Goal: Task Accomplishment & Management: Use online tool/utility

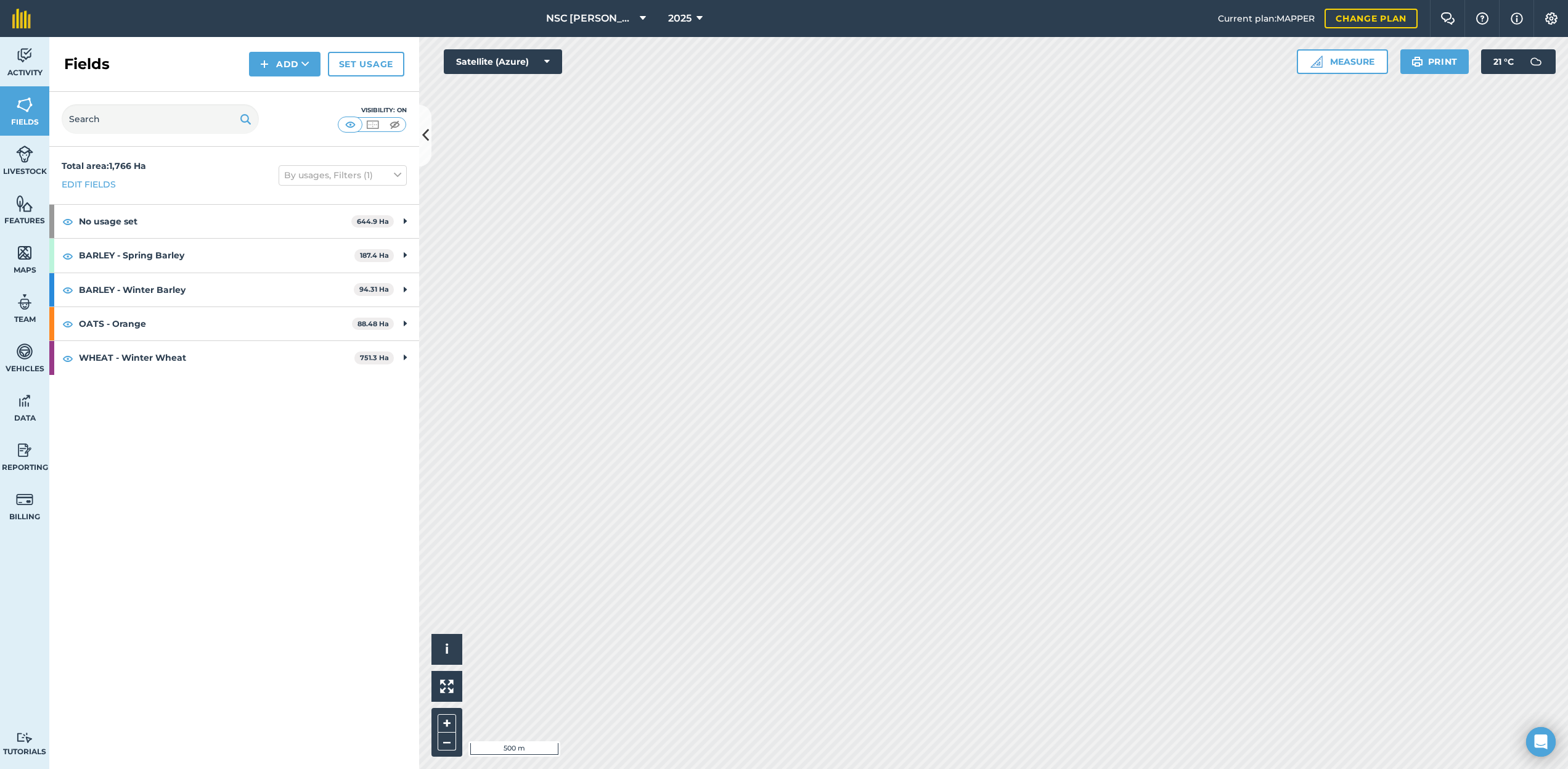
click at [378, 69] on link "Set usage" at bounding box center [366, 64] width 77 height 25
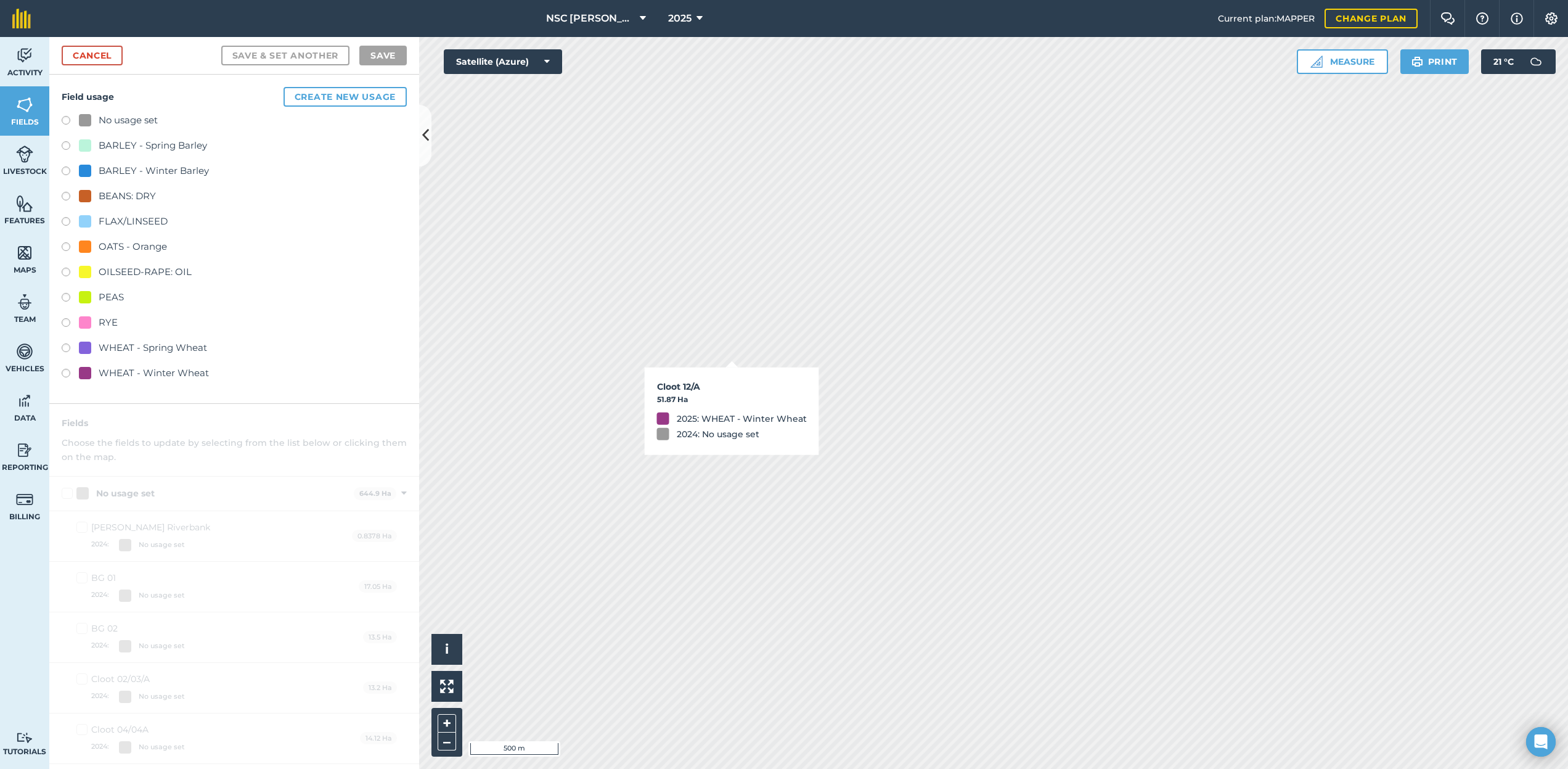
checkbox input "true"
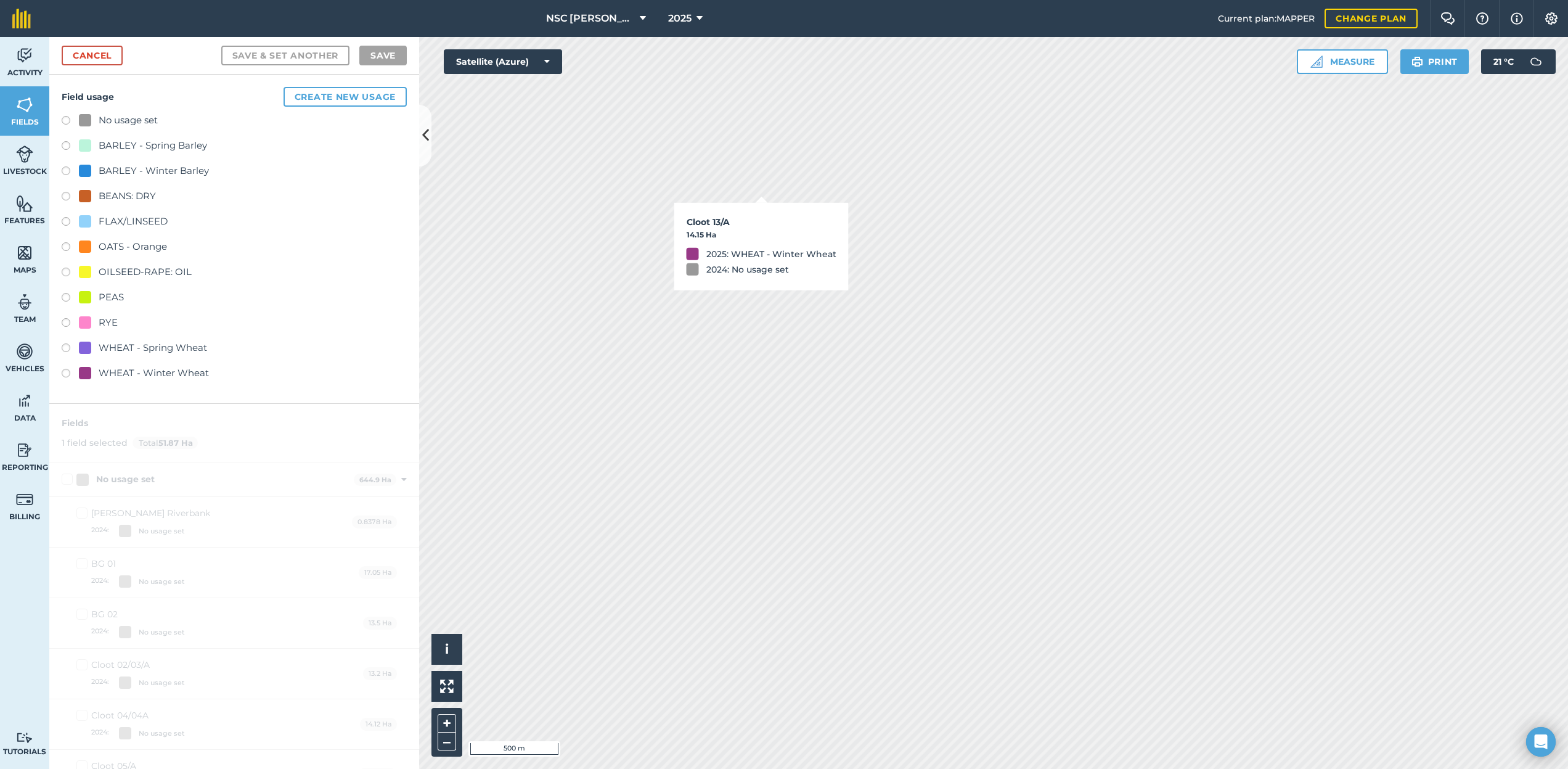
checkbox input "true"
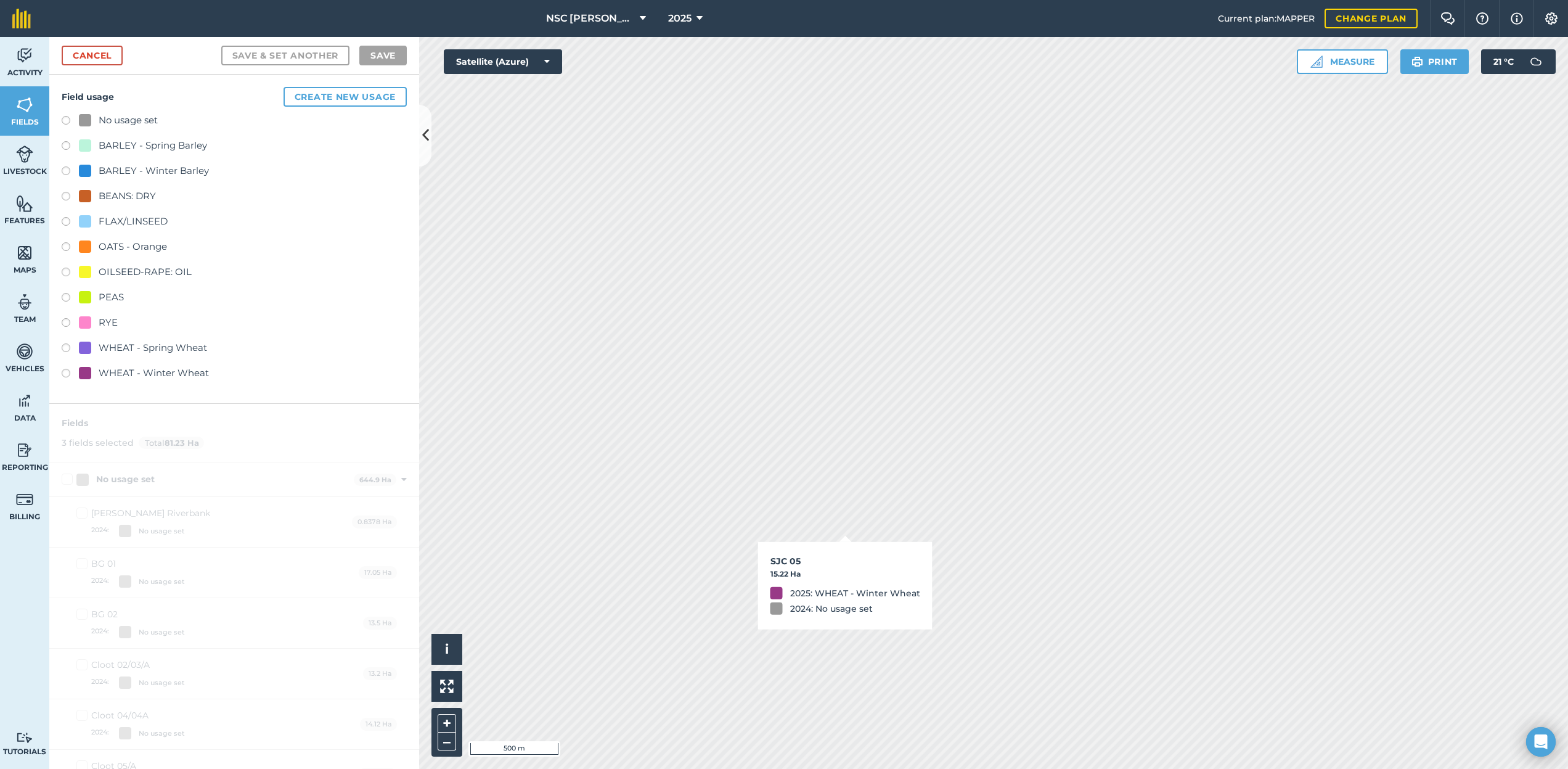
checkbox input "true"
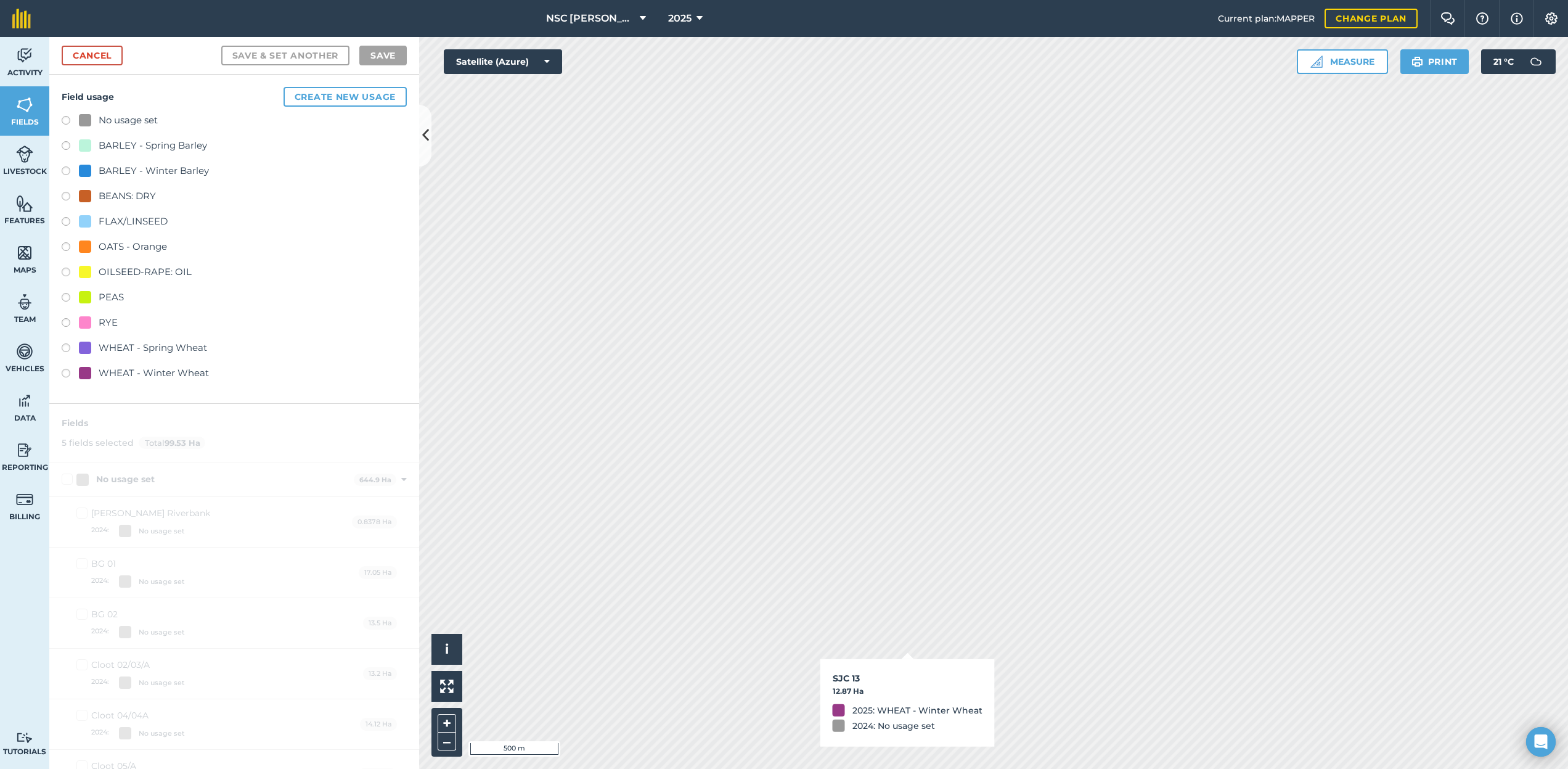
checkbox input "true"
click at [110, 56] on link "Cancel" at bounding box center [92, 55] width 61 height 20
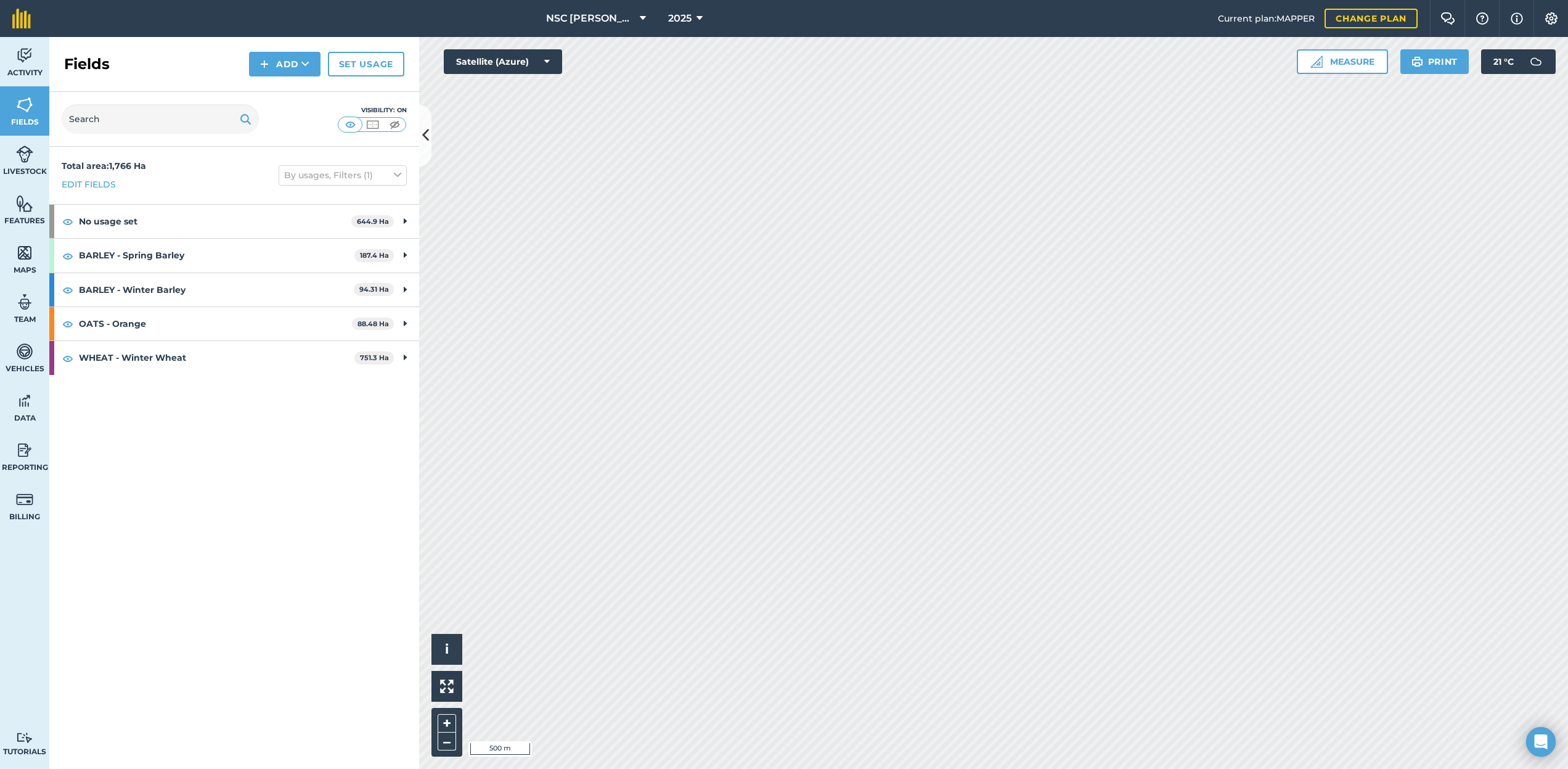
click at [366, 66] on link "Set usage" at bounding box center [366, 64] width 77 height 25
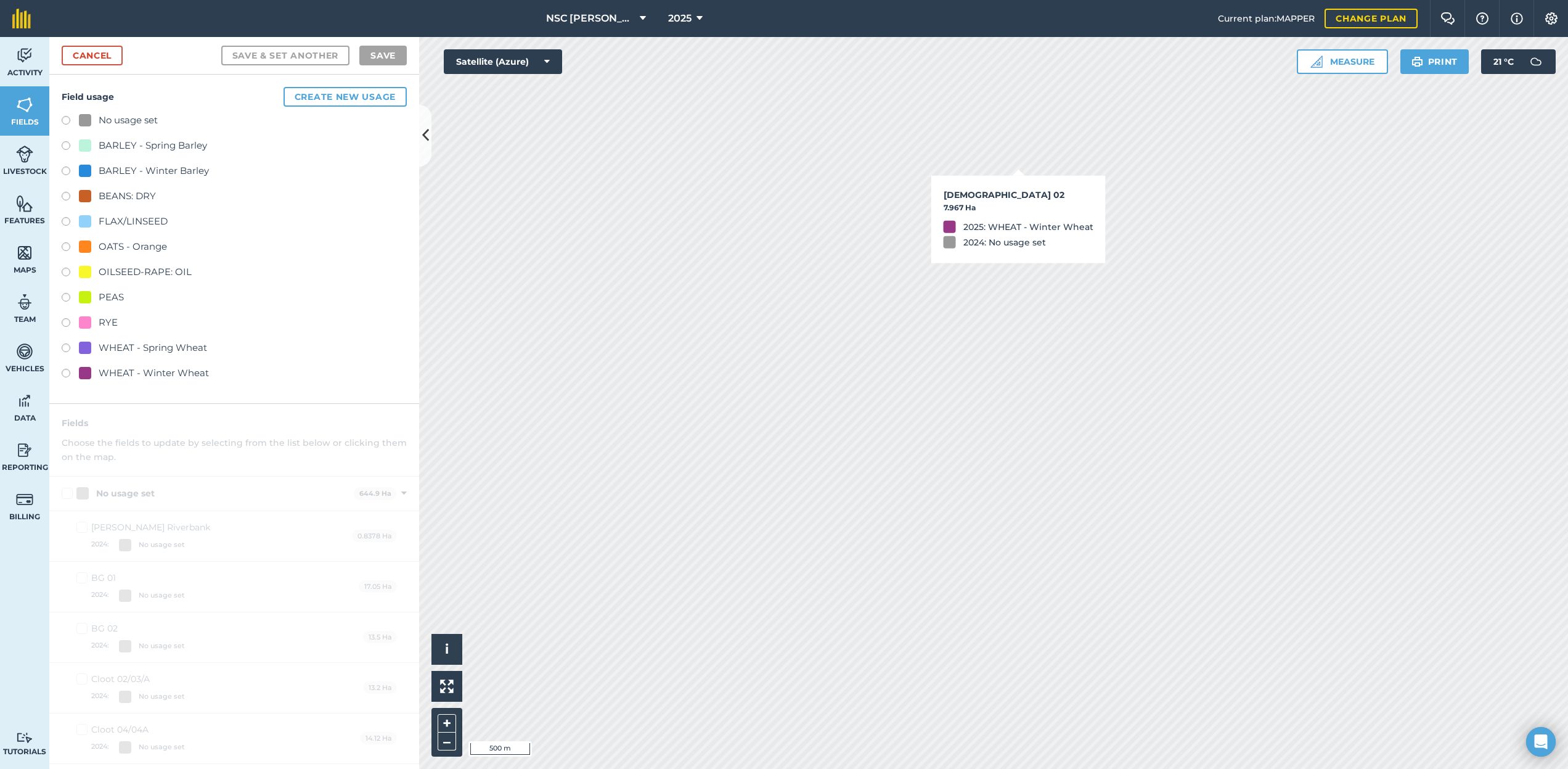
checkbox input "true"
click at [69, 53] on link "Cancel" at bounding box center [92, 55] width 61 height 20
